Goal: Information Seeking & Learning: Understand process/instructions

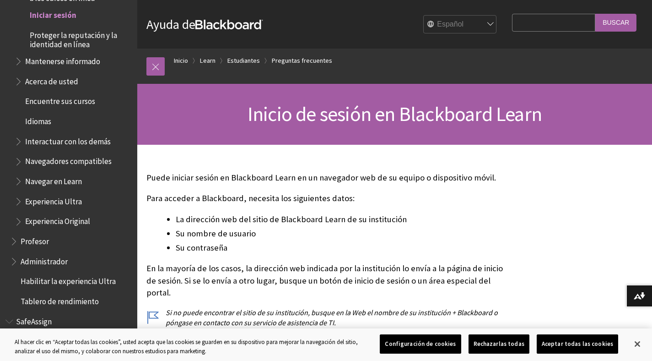
scroll to position [42, 0]
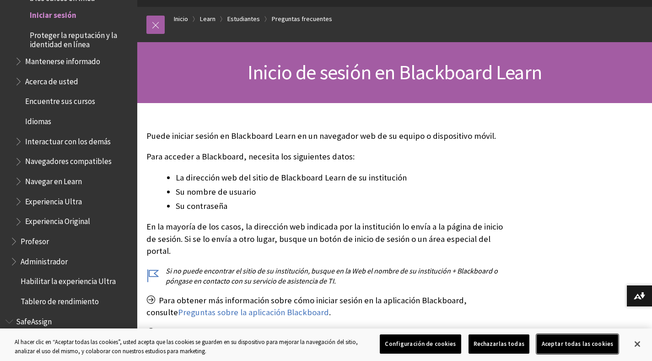
click at [547, 343] on button "Aceptar todas las cookies" at bounding box center [577, 343] width 81 height 19
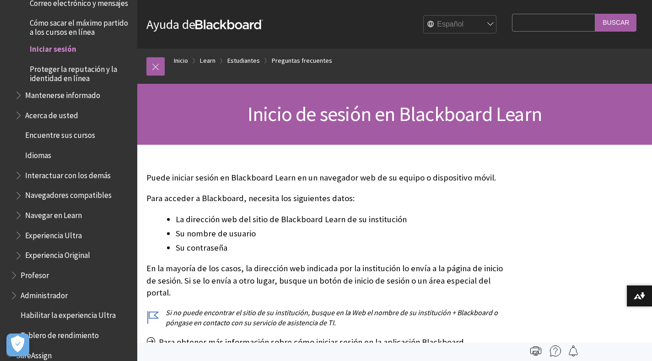
scroll to position [937, 0]
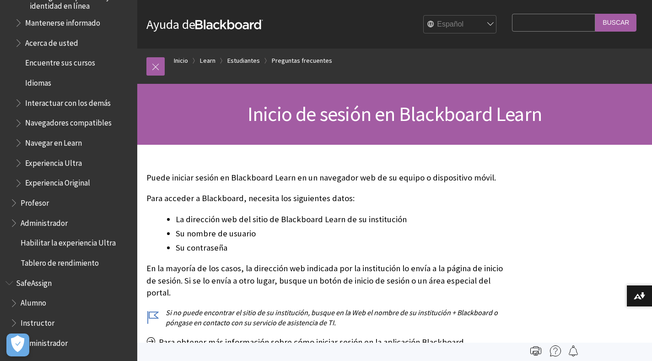
click at [45, 325] on span "Instructor" at bounding box center [38, 321] width 34 height 12
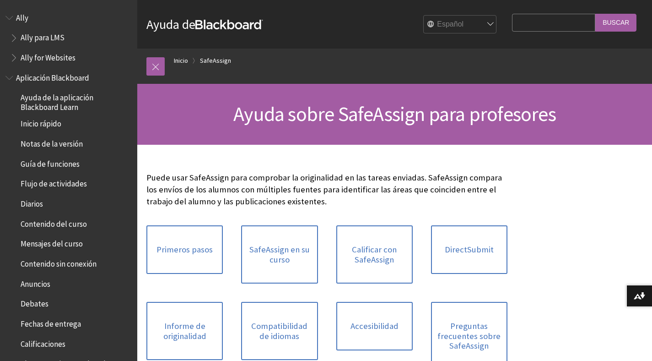
scroll to position [784, 0]
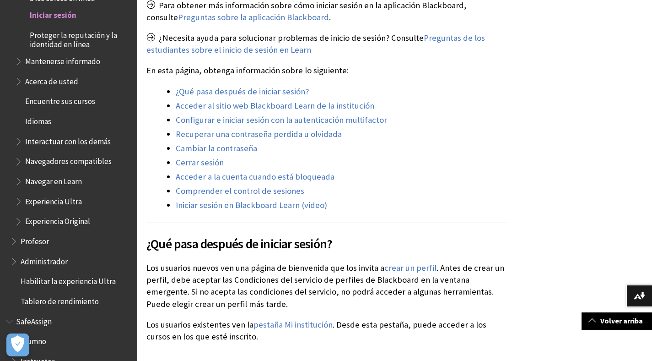
scroll to position [348, 0]
